Goal: Task Accomplishment & Management: Use online tool/utility

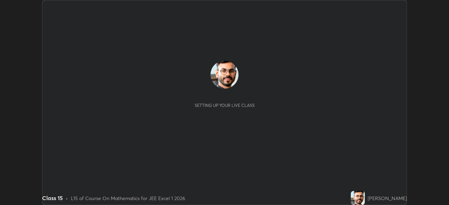
scroll to position [205, 449]
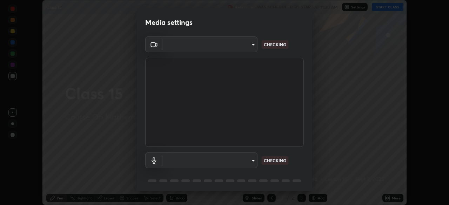
type input "134d1b19bf6860d587459906a7679876aeb3e381516b9be6bb745b9f97a347e3"
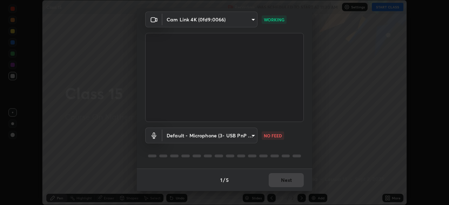
click at [246, 132] on body "Erase all Class 15 Recording WAS SCHEDULED TO START AT 11:30 AM Settings START …" at bounding box center [224, 102] width 449 height 205
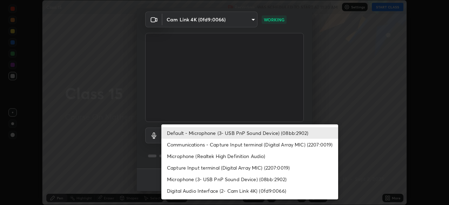
click at [245, 145] on li "Communications - Capture Input terminal (Digital Array MIC) (2207:0019)" at bounding box center [250, 145] width 177 height 12
type input "communications"
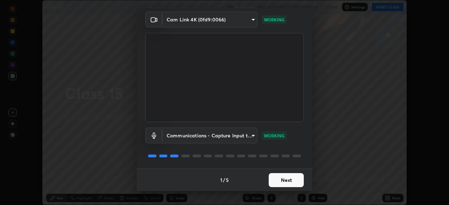
click at [289, 177] on button "Next" at bounding box center [286, 180] width 35 height 14
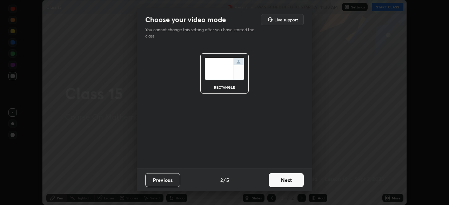
scroll to position [0, 0]
click at [294, 179] on button "Next" at bounding box center [286, 180] width 35 height 14
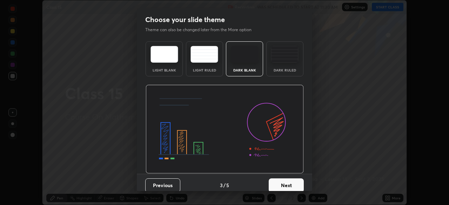
click at [288, 185] on button "Next" at bounding box center [286, 186] width 35 height 14
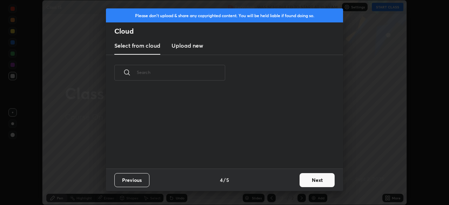
scroll to position [78, 225]
click at [303, 178] on button "Next" at bounding box center [317, 180] width 35 height 14
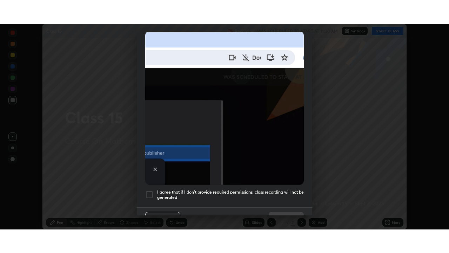
scroll to position [168, 0]
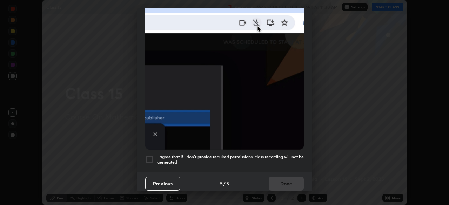
click at [277, 156] on h5 "I agree that if I don't provide required permissions, class recording will not …" at bounding box center [230, 160] width 147 height 11
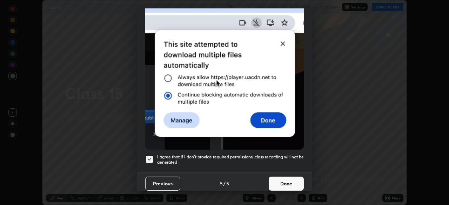
click at [294, 181] on button "Done" at bounding box center [286, 184] width 35 height 14
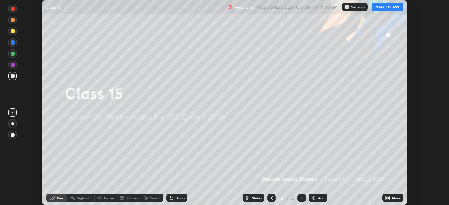
click at [389, 197] on icon at bounding box center [389, 197] width 2 height 2
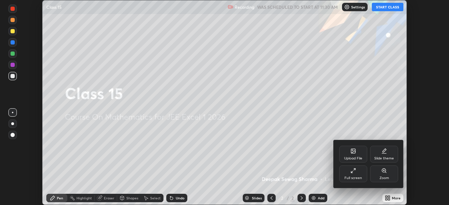
click at [355, 177] on div "Full screen" at bounding box center [354, 179] width 18 height 4
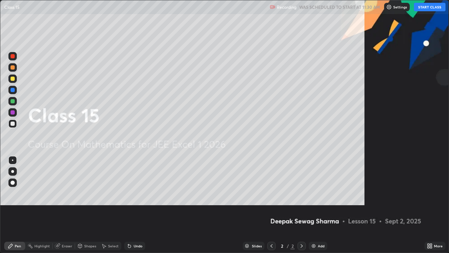
scroll to position [253, 449]
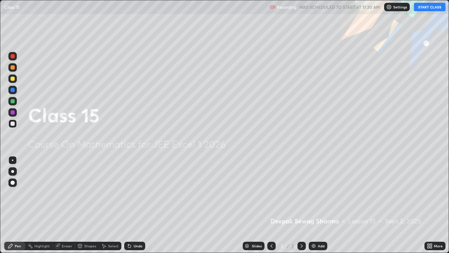
click at [426, 6] on button "START CLASS" at bounding box center [430, 7] width 32 height 8
click at [302, 205] on icon at bounding box center [302, 246] width 6 height 6
click at [314, 205] on img at bounding box center [314, 246] width 6 height 6
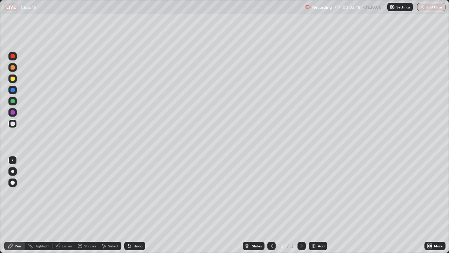
click at [14, 79] on div at bounding box center [13, 79] width 4 height 4
click at [13, 102] on div at bounding box center [13, 101] width 4 height 4
click at [15, 79] on div at bounding box center [12, 78] width 8 height 8
click at [13, 125] on div at bounding box center [13, 124] width 4 height 4
click at [134, 205] on div "Undo" at bounding box center [138, 246] width 9 height 4
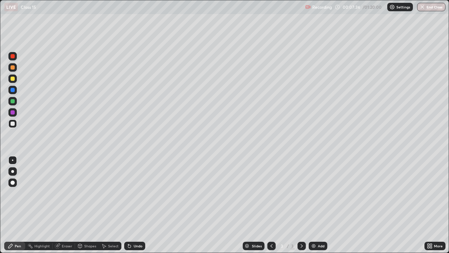
click at [14, 81] on div at bounding box center [12, 78] width 8 height 8
click at [301, 205] on icon at bounding box center [302, 246] width 6 height 6
click at [316, 205] on img at bounding box center [314, 246] width 6 height 6
click at [13, 92] on div at bounding box center [12, 90] width 8 height 8
click at [11, 102] on div at bounding box center [13, 101] width 4 height 4
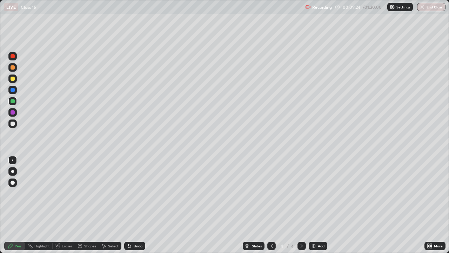
click at [271, 205] on icon at bounding box center [272, 246] width 2 height 4
click at [301, 205] on icon at bounding box center [302, 246] width 6 height 6
click at [315, 205] on img at bounding box center [314, 246] width 6 height 6
click at [14, 80] on div at bounding box center [13, 79] width 4 height 4
click at [270, 205] on icon at bounding box center [272, 246] width 6 height 6
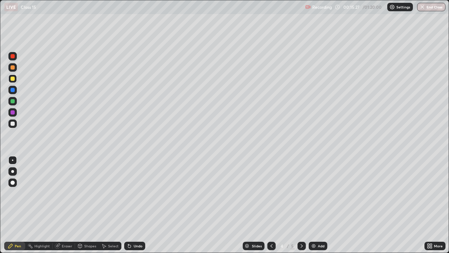
click at [302, 205] on icon at bounding box center [302, 246] width 6 height 6
click at [272, 205] on icon at bounding box center [272, 246] width 6 height 6
click at [301, 205] on icon at bounding box center [302, 246] width 6 height 6
click at [134, 205] on div "Undo" at bounding box center [134, 246] width 21 height 8
click at [271, 205] on icon at bounding box center [272, 246] width 6 height 6
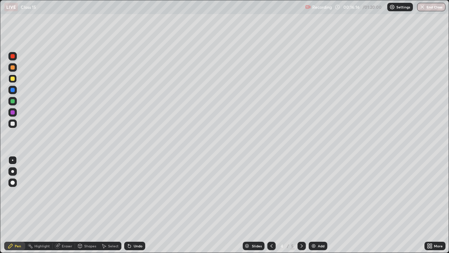
click at [302, 205] on icon at bounding box center [302, 246] width 2 height 4
click at [14, 122] on div at bounding box center [13, 124] width 4 height 4
click at [315, 205] on img at bounding box center [314, 246] width 6 height 6
click at [269, 205] on icon at bounding box center [272, 246] width 6 height 6
click at [301, 205] on icon at bounding box center [302, 246] width 2 height 4
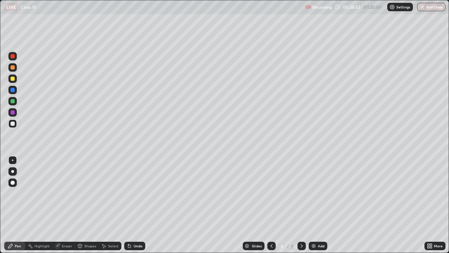
click at [272, 205] on icon at bounding box center [272, 246] width 2 height 4
click at [298, 205] on div at bounding box center [302, 246] width 8 height 8
click at [13, 81] on div at bounding box center [12, 78] width 8 height 8
click at [107, 205] on div "Select" at bounding box center [110, 246] width 22 height 8
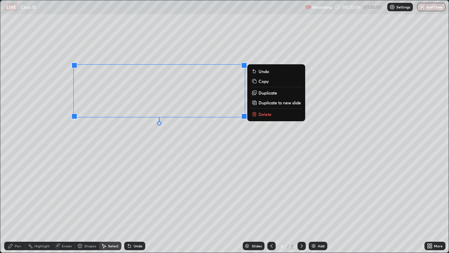
click at [261, 103] on p "Duplicate to new slide" at bounding box center [280, 103] width 42 height 6
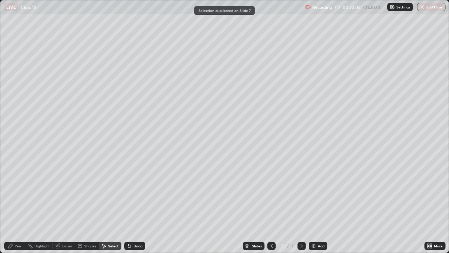
click at [65, 205] on div "Eraser" at bounding box center [67, 246] width 11 height 4
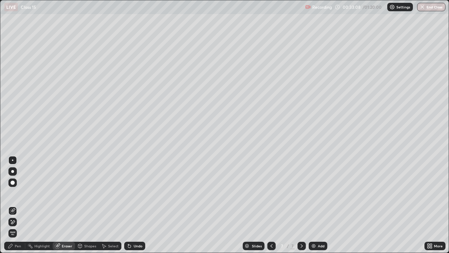
click at [13, 205] on icon at bounding box center [13, 222] width 6 height 6
click at [109, 205] on div "Select" at bounding box center [110, 246] width 22 height 8
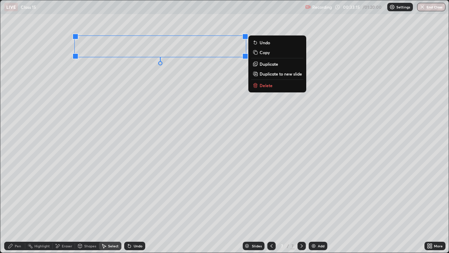
click at [15, 205] on div "Pen" at bounding box center [18, 246] width 6 height 4
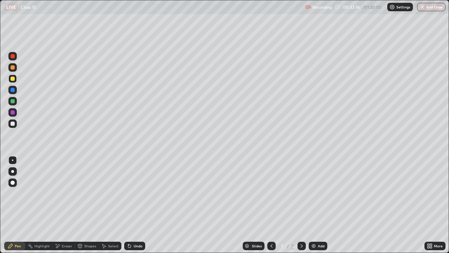
click at [14, 68] on div at bounding box center [13, 67] width 4 height 4
click at [271, 205] on icon at bounding box center [272, 246] width 6 height 6
click at [302, 205] on icon at bounding box center [302, 246] width 6 height 6
click at [13, 100] on div at bounding box center [13, 101] width 4 height 4
click at [12, 123] on div at bounding box center [13, 124] width 4 height 4
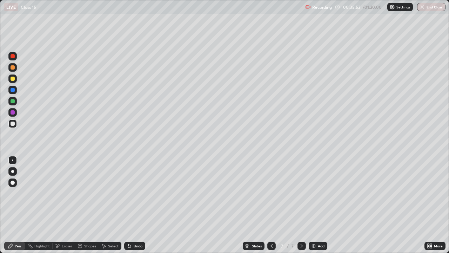
click at [139, 205] on div "Undo" at bounding box center [138, 246] width 9 height 4
click at [137, 205] on div "Undo" at bounding box center [138, 246] width 9 height 4
click at [136, 205] on div "Undo" at bounding box center [138, 246] width 9 height 4
click at [12, 103] on div at bounding box center [13, 101] width 4 height 4
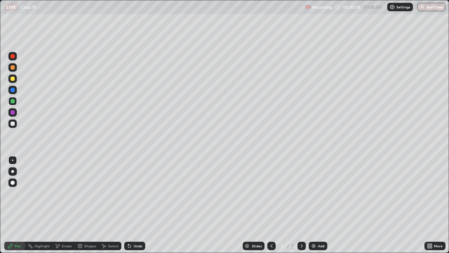
click at [13, 125] on div at bounding box center [13, 124] width 4 height 4
click at [301, 205] on icon at bounding box center [302, 246] width 6 height 6
click at [316, 205] on img at bounding box center [314, 246] width 6 height 6
click at [271, 205] on icon at bounding box center [272, 246] width 6 height 6
click at [12, 112] on div at bounding box center [13, 112] width 4 height 4
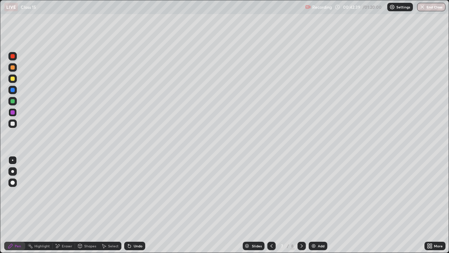
click at [298, 205] on div at bounding box center [302, 246] width 8 height 8
click at [270, 205] on icon at bounding box center [272, 246] width 6 height 6
click at [12, 102] on div at bounding box center [13, 101] width 4 height 4
click at [59, 205] on icon at bounding box center [58, 246] width 6 height 6
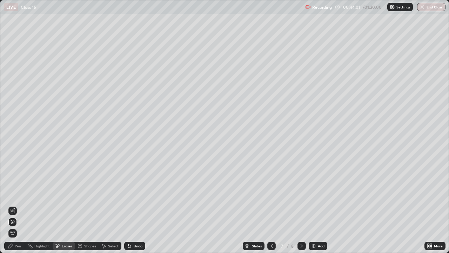
click at [15, 205] on div "Pen" at bounding box center [18, 246] width 6 height 4
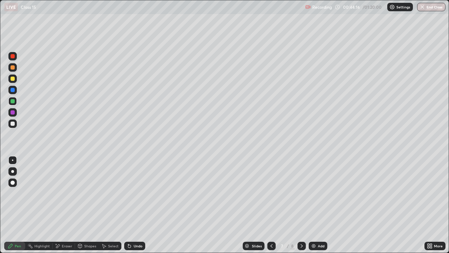
click at [302, 205] on icon at bounding box center [302, 246] width 2 height 4
click at [270, 205] on icon at bounding box center [272, 246] width 6 height 6
click at [301, 205] on icon at bounding box center [302, 246] width 2 height 4
click at [270, 205] on icon at bounding box center [272, 246] width 6 height 6
click at [302, 205] on icon at bounding box center [302, 246] width 6 height 6
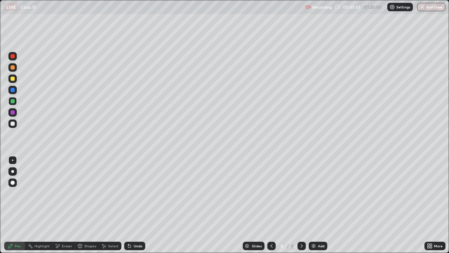
click at [271, 205] on icon at bounding box center [272, 246] width 6 height 6
click at [301, 205] on icon at bounding box center [302, 246] width 6 height 6
click at [13, 126] on div at bounding box center [12, 123] width 8 height 8
click at [13, 80] on div at bounding box center [13, 79] width 4 height 4
click at [271, 205] on icon at bounding box center [272, 246] width 6 height 6
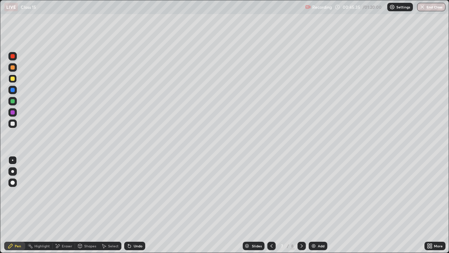
click at [301, 205] on icon at bounding box center [302, 246] width 6 height 6
click at [315, 205] on img at bounding box center [314, 246] width 6 height 6
click at [13, 80] on div at bounding box center [13, 79] width 4 height 4
click at [271, 205] on icon at bounding box center [272, 246] width 6 height 6
click at [272, 205] on icon at bounding box center [272, 246] width 2 height 4
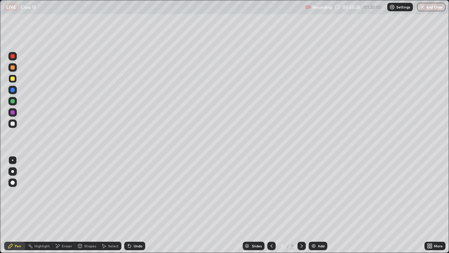
click at [301, 205] on icon at bounding box center [302, 246] width 6 height 6
click at [271, 205] on icon at bounding box center [272, 246] width 6 height 6
click at [302, 205] on icon at bounding box center [302, 246] width 6 height 6
click at [12, 124] on div at bounding box center [13, 124] width 4 height 4
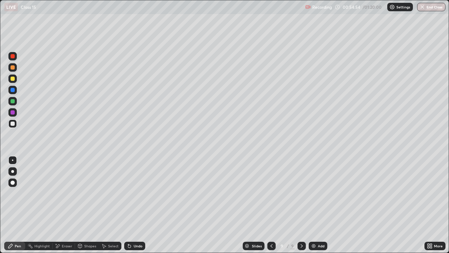
click at [13, 79] on div at bounding box center [13, 79] width 4 height 4
click at [11, 114] on div at bounding box center [13, 112] width 4 height 4
click at [12, 100] on div at bounding box center [13, 101] width 4 height 4
click at [321, 205] on div "Add" at bounding box center [321, 246] width 7 height 4
click at [12, 79] on div at bounding box center [13, 79] width 4 height 4
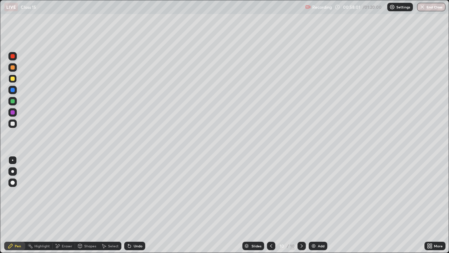
click at [14, 123] on div at bounding box center [13, 124] width 4 height 4
click at [273, 205] on icon at bounding box center [272, 246] width 6 height 6
click at [301, 205] on icon at bounding box center [302, 246] width 6 height 6
click at [15, 103] on div at bounding box center [12, 101] width 8 height 8
click at [12, 77] on div at bounding box center [13, 79] width 4 height 4
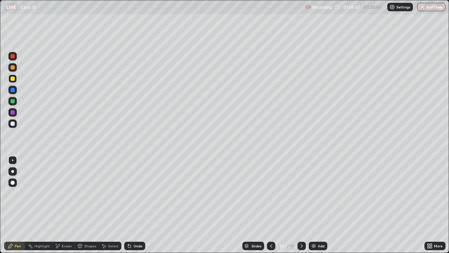
click at [108, 205] on div "Select" at bounding box center [113, 246] width 11 height 4
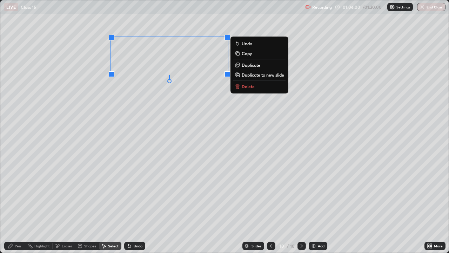
click at [243, 75] on p "Duplicate to new slide" at bounding box center [263, 75] width 42 height 6
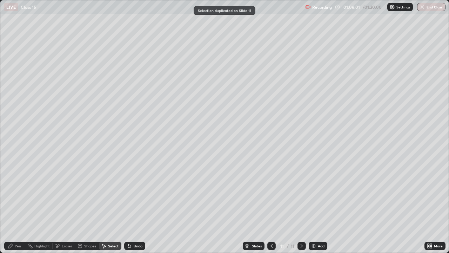
click at [13, 205] on div "Pen" at bounding box center [14, 246] width 21 height 8
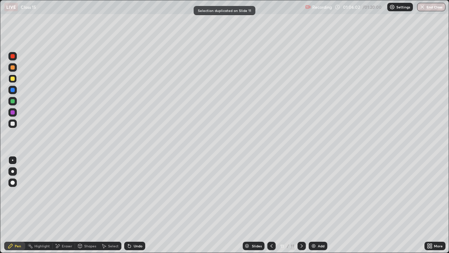
click at [12, 101] on div at bounding box center [13, 101] width 4 height 4
click at [12, 80] on div at bounding box center [13, 79] width 4 height 4
click at [65, 205] on div "Eraser" at bounding box center [67, 246] width 11 height 4
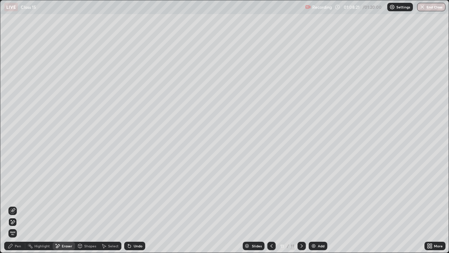
click at [11, 205] on icon at bounding box center [10, 246] width 4 height 4
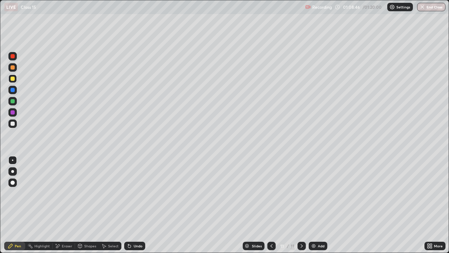
click at [271, 205] on icon at bounding box center [272, 246] width 2 height 4
click at [301, 205] on icon at bounding box center [302, 246] width 6 height 6
click at [271, 205] on icon at bounding box center [272, 246] width 6 height 6
click at [64, 205] on div "Eraser" at bounding box center [67, 246] width 11 height 4
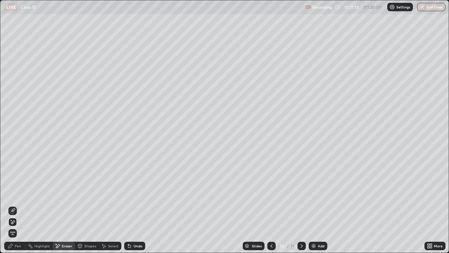
click at [11, 205] on icon at bounding box center [11, 246] width 6 height 6
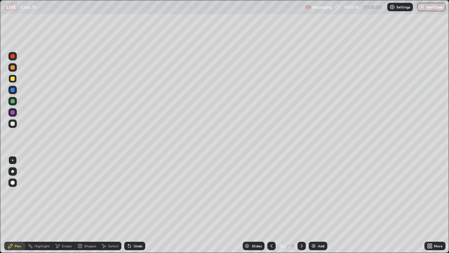
click at [12, 205] on icon at bounding box center [11, 246] width 6 height 6
click at [16, 112] on div at bounding box center [12, 112] width 8 height 8
click at [300, 205] on icon at bounding box center [302, 246] width 6 height 6
click at [319, 205] on div "Add" at bounding box center [321, 246] width 7 height 4
click at [11, 67] on div at bounding box center [13, 67] width 4 height 4
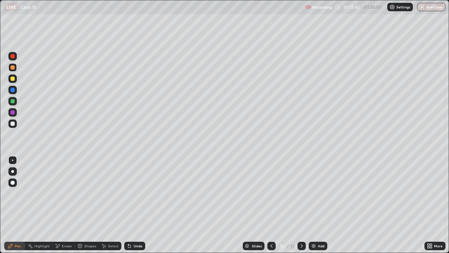
click at [271, 205] on icon at bounding box center [272, 246] width 6 height 6
click at [271, 205] on div at bounding box center [272, 246] width 8 height 8
click at [301, 205] on icon at bounding box center [302, 246] width 6 height 6
click at [429, 6] on button "End Class" at bounding box center [432, 7] width 28 height 8
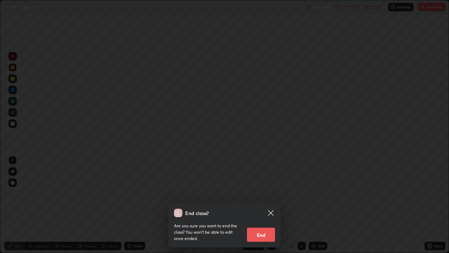
click at [261, 205] on button "End" at bounding box center [261, 235] width 28 height 14
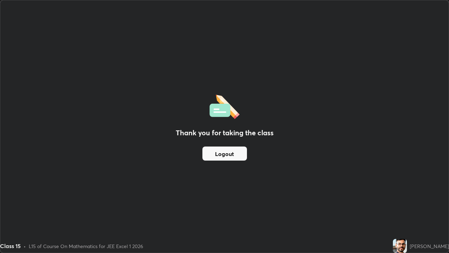
click at [235, 157] on button "Logout" at bounding box center [225, 153] width 45 height 14
